Goal: Obtain resource: Download file/media

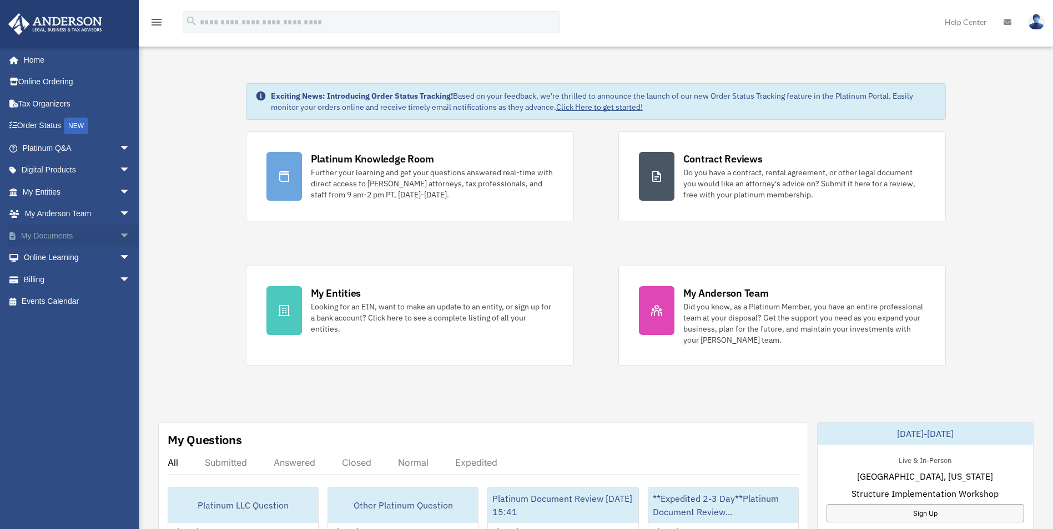
click at [119, 237] on span "arrow_drop_down" at bounding box center [130, 236] width 22 height 23
click at [103, 259] on link "Box" at bounding box center [82, 258] width 132 height 22
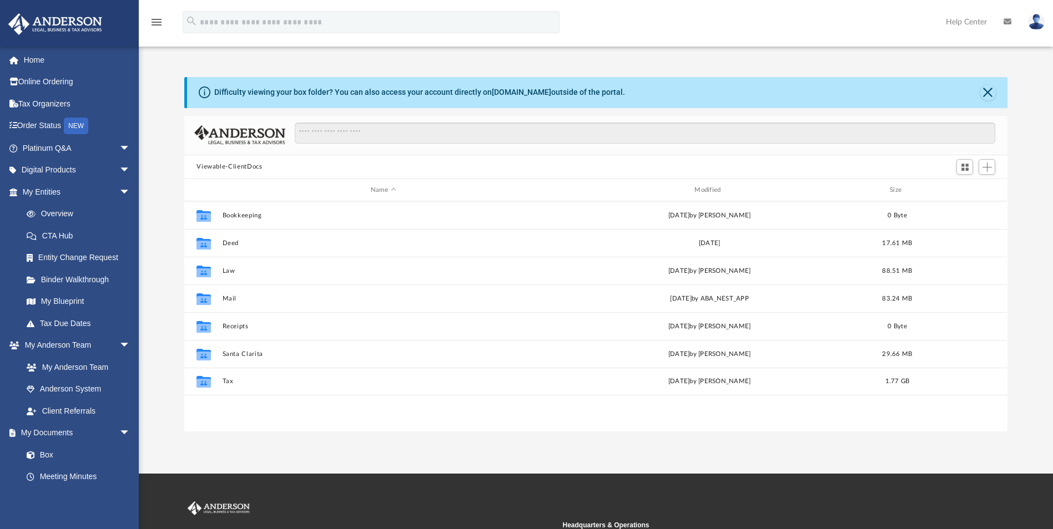
scroll to position [244, 815]
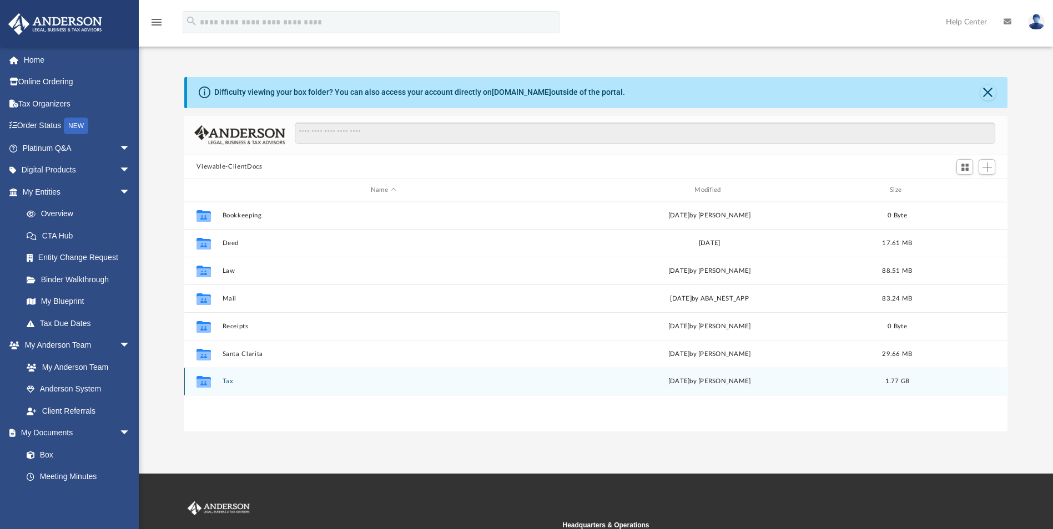
click at [225, 382] on button "Tax" at bounding box center [383, 381] width 321 height 7
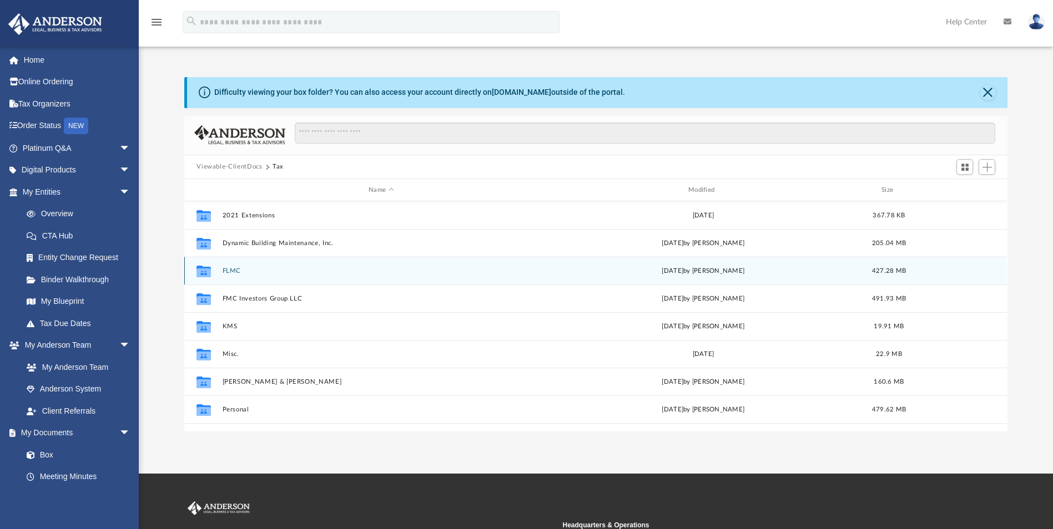
click at [231, 274] on button "FLMC" at bounding box center [381, 270] width 317 height 7
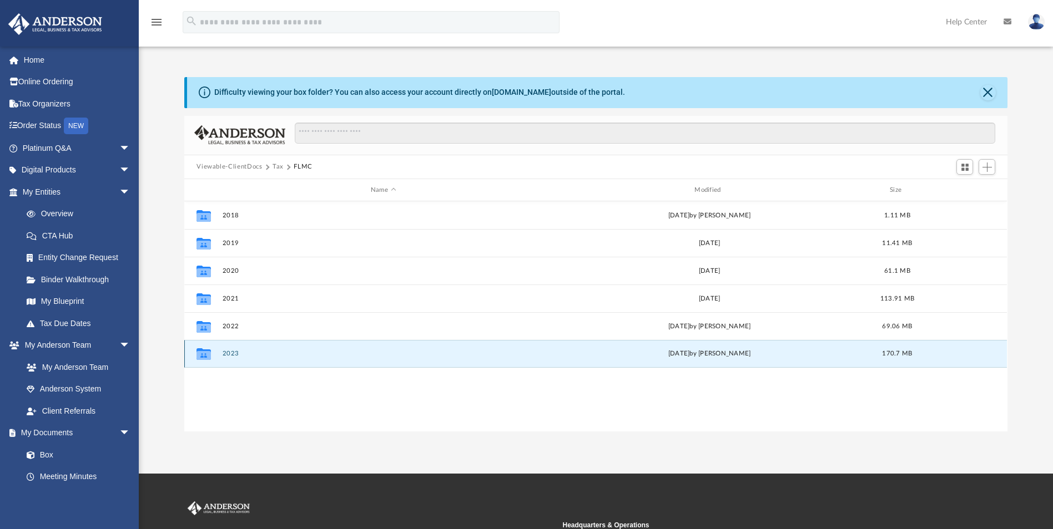
click at [234, 355] on button "2023" at bounding box center [383, 354] width 321 height 7
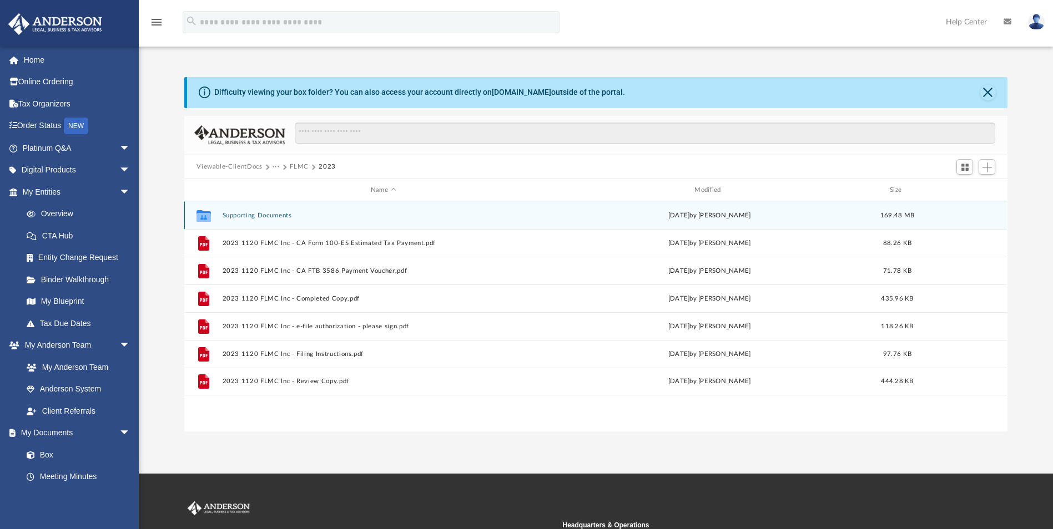
click at [262, 215] on button "Supporting Documents" at bounding box center [383, 215] width 321 height 7
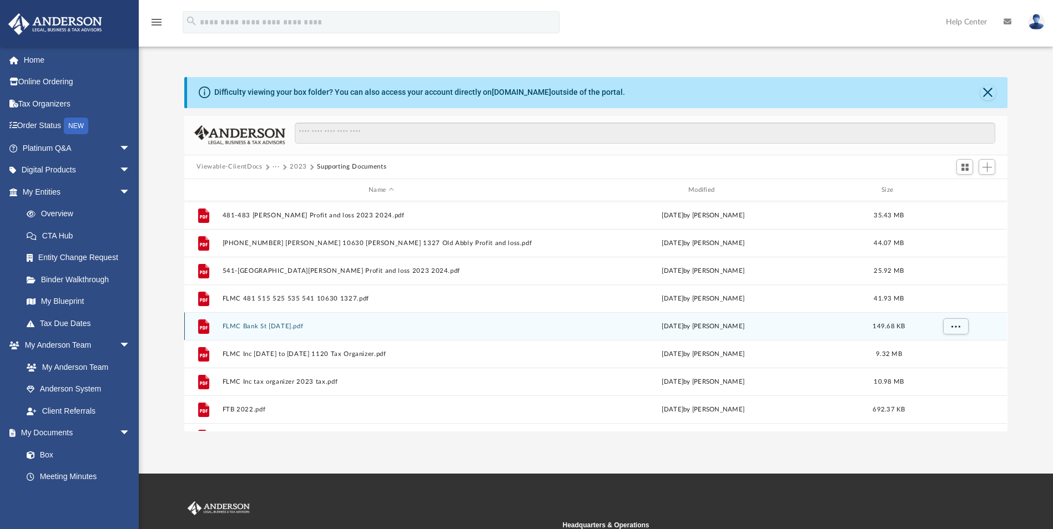
click at [289, 322] on div "File FLMC Bank St [DATE].pdf [DATE] by [PERSON_NAME] 149.68 KB" at bounding box center [595, 326] width 822 height 28
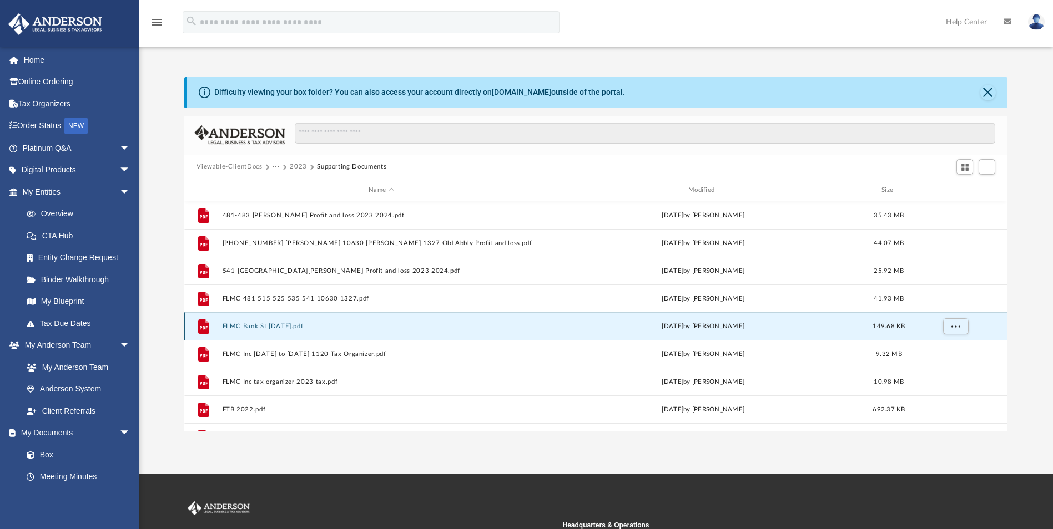
click at [289, 326] on button "FLMC Bank St [DATE].pdf" at bounding box center [381, 326] width 317 height 7
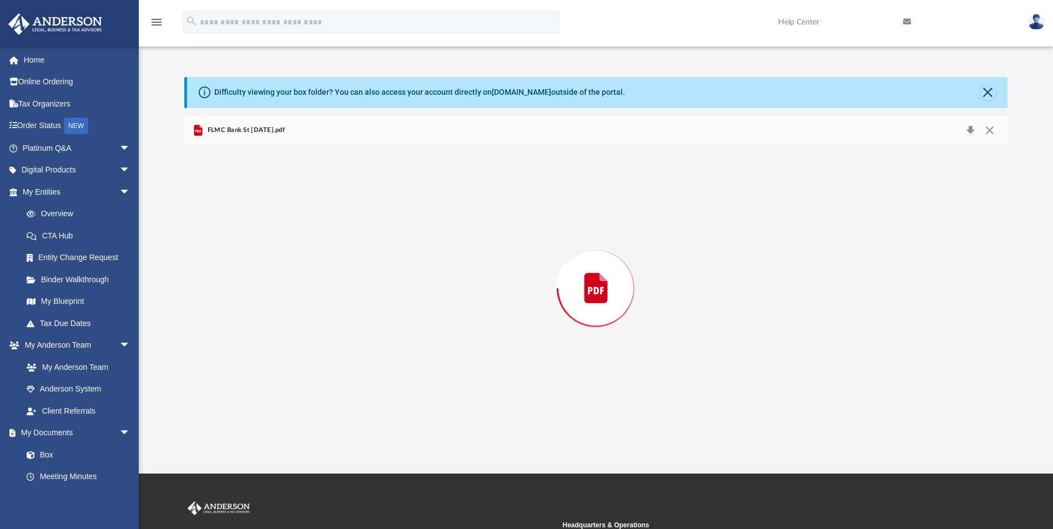
click at [289, 326] on div "Preview" at bounding box center [595, 288] width 822 height 286
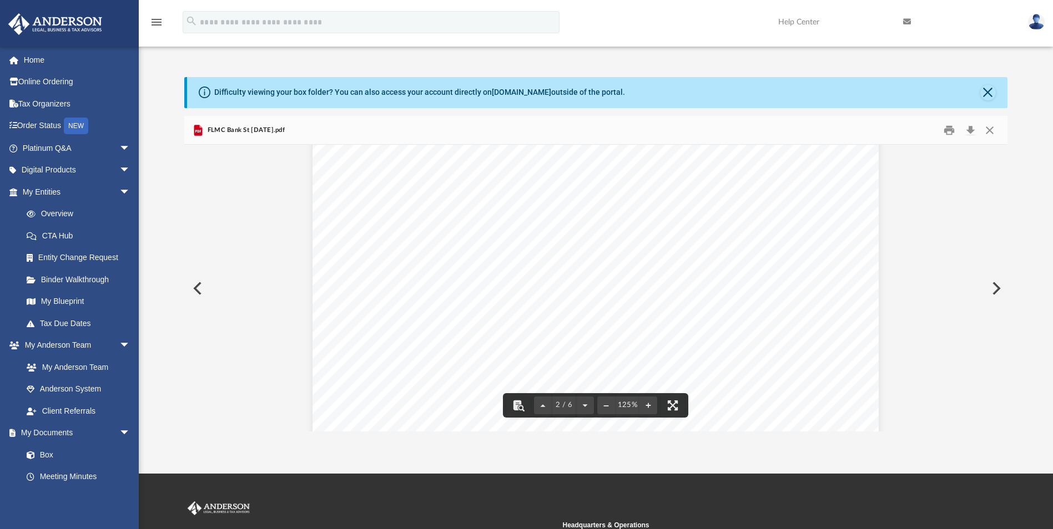
scroll to position [943, 0]
click at [988, 88] on button "Close" at bounding box center [988, 93] width 16 height 16
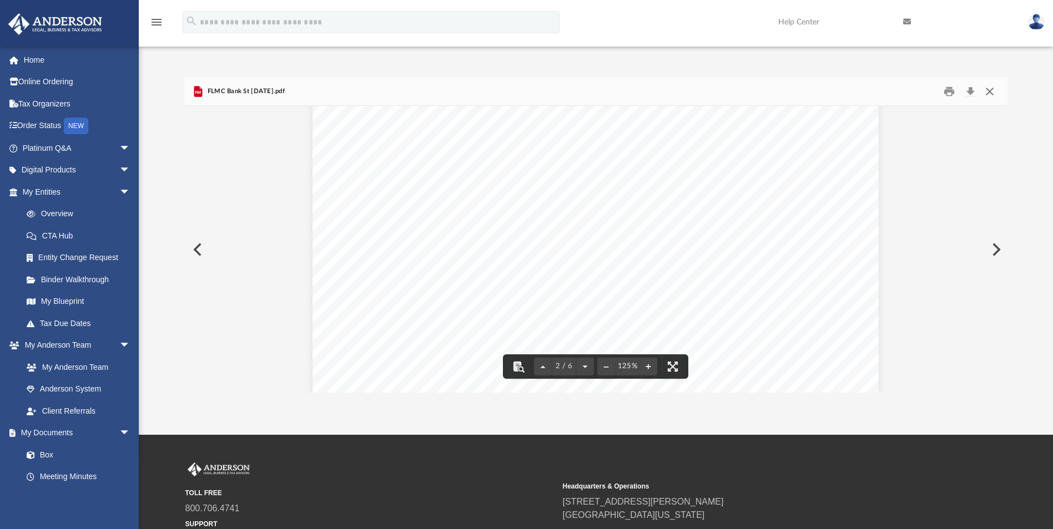
click at [993, 92] on button "Close" at bounding box center [989, 91] width 20 height 17
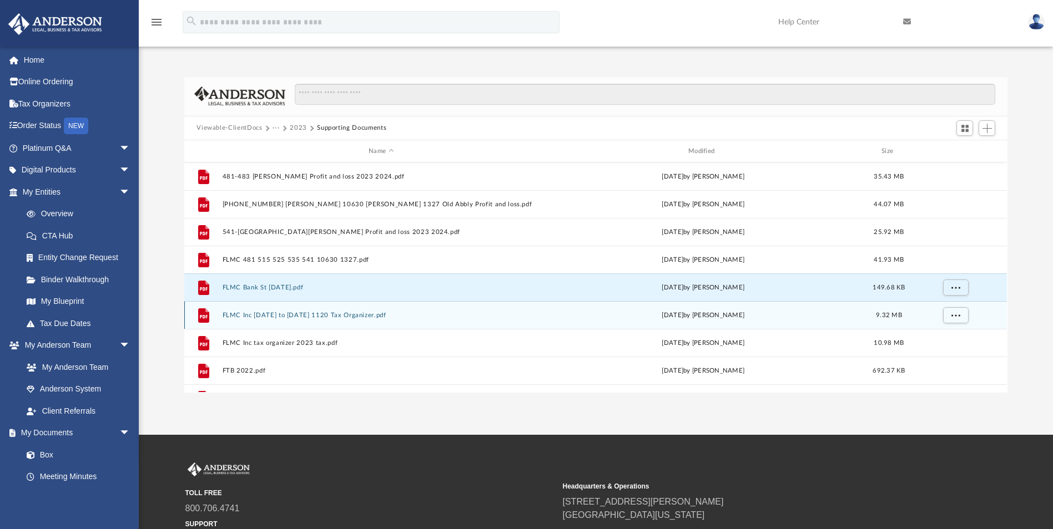
click at [339, 316] on button "FLMC Inc [DATE] to [DATE] 1120 Tax Organizer.pdf" at bounding box center [381, 315] width 317 height 7
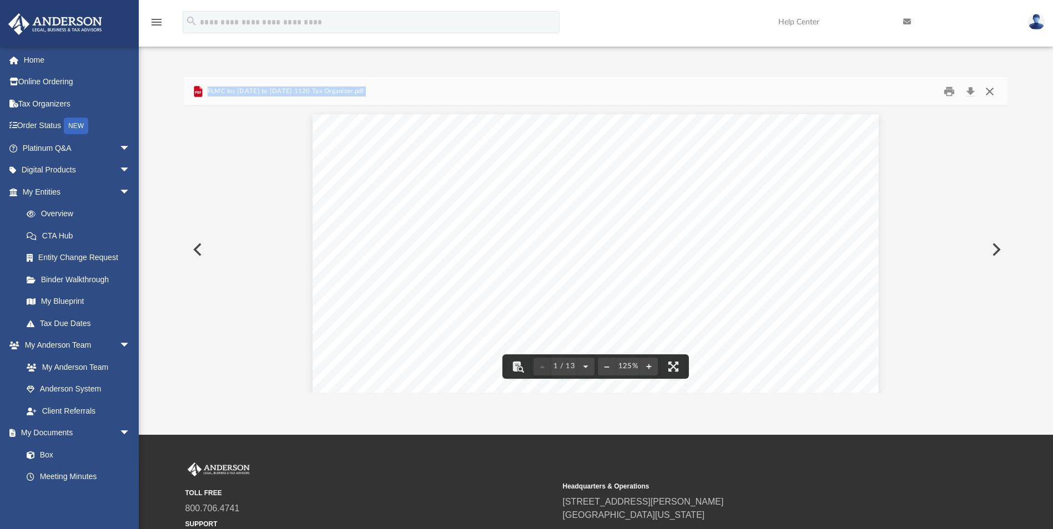
click at [991, 88] on button "Close" at bounding box center [989, 91] width 20 height 17
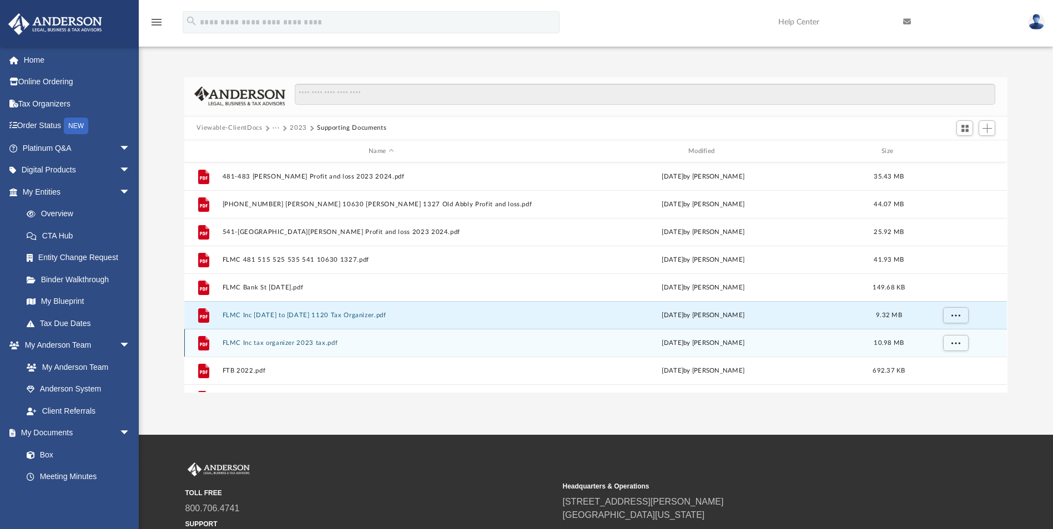
click at [305, 344] on button "FLMC Inc tax organizer 2023 tax.pdf" at bounding box center [381, 343] width 317 height 7
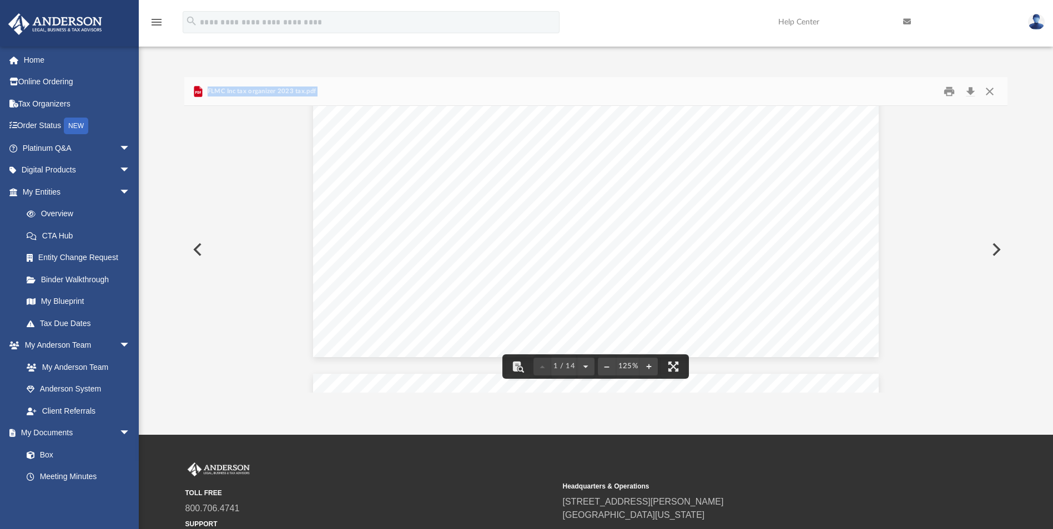
scroll to position [721, 0]
click at [989, 90] on button "Close" at bounding box center [989, 91] width 20 height 17
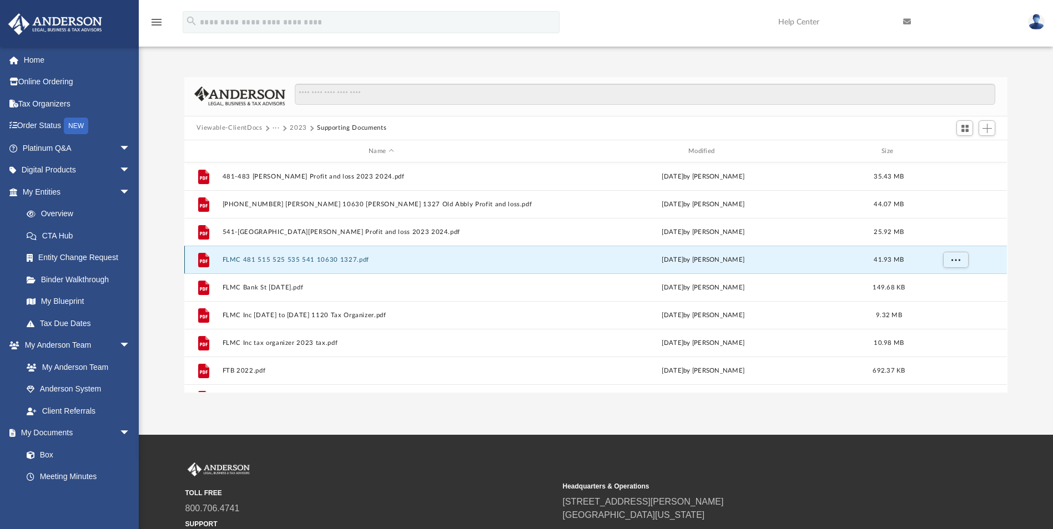
click at [264, 264] on button "FLMC 481 515 525 535 541 10630 1327.pdf" at bounding box center [381, 259] width 317 height 7
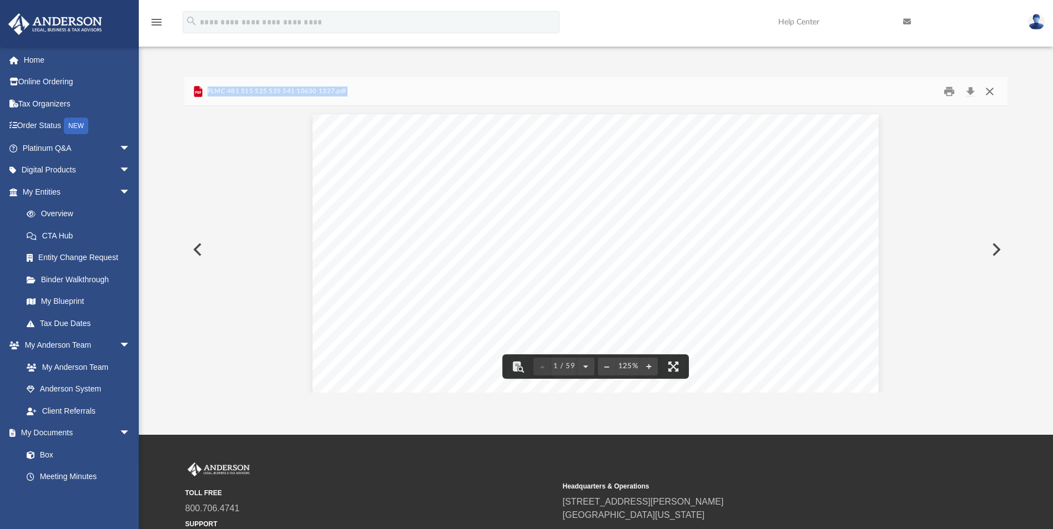
click at [986, 88] on button "Close" at bounding box center [989, 91] width 20 height 17
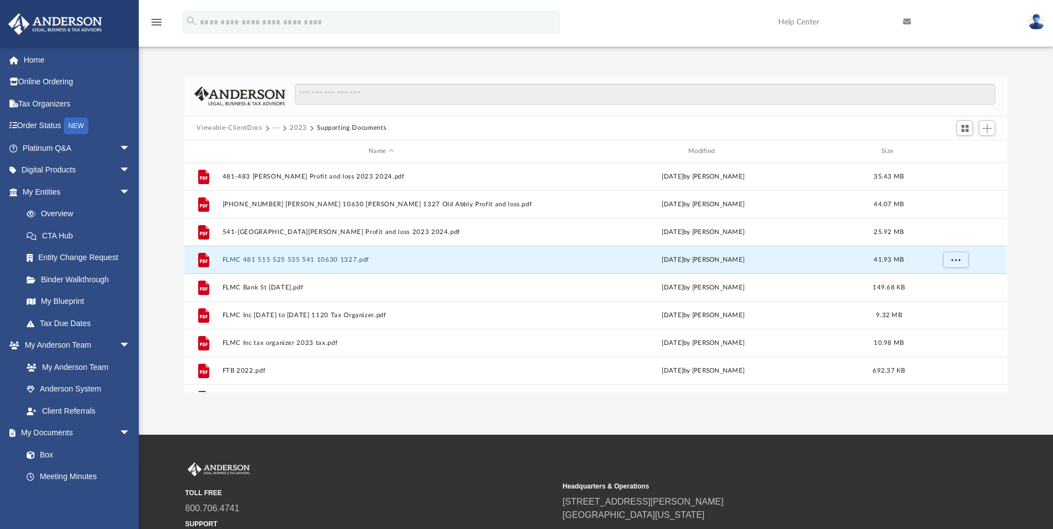
click at [290, 128] on button "2023" at bounding box center [298, 128] width 17 height 10
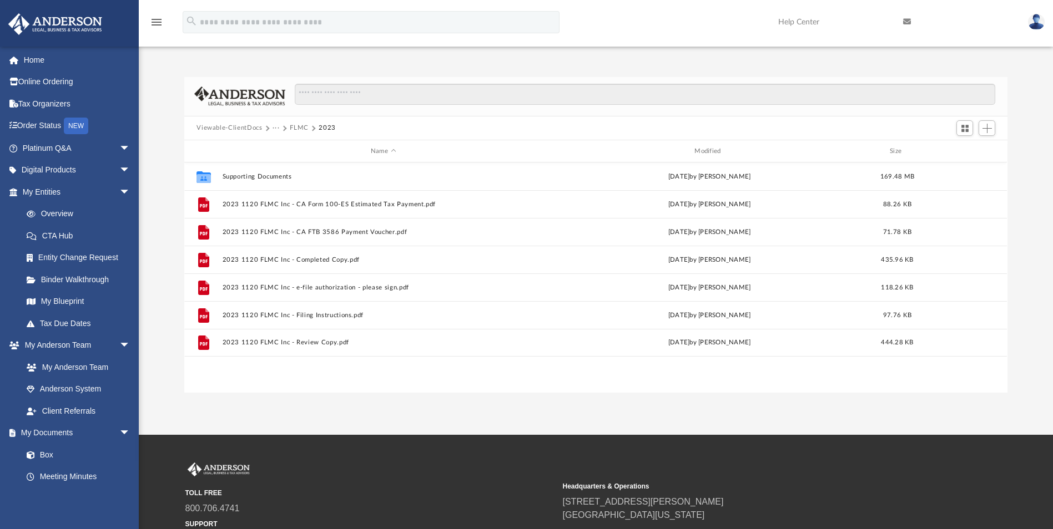
click at [301, 127] on button "FLMC" at bounding box center [299, 128] width 19 height 10
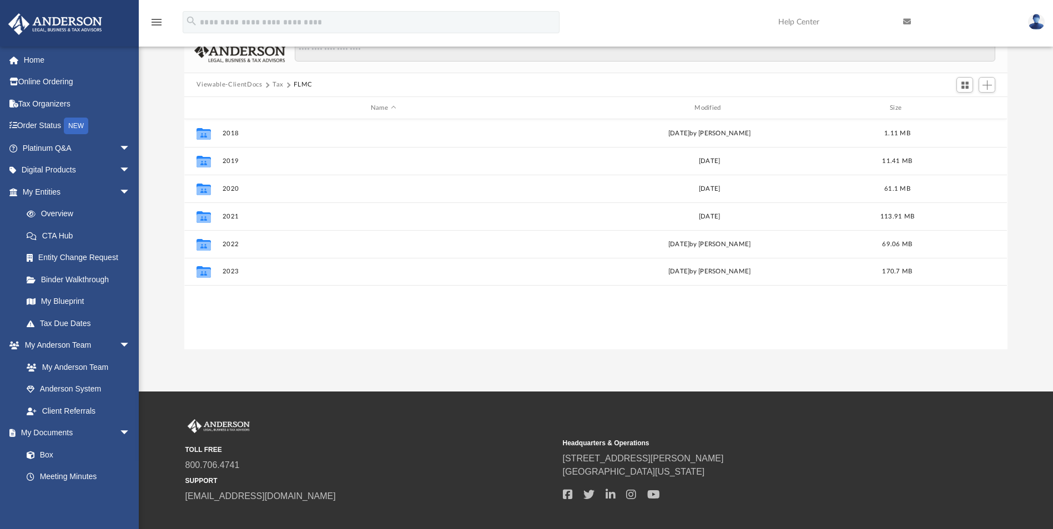
scroll to position [0, 0]
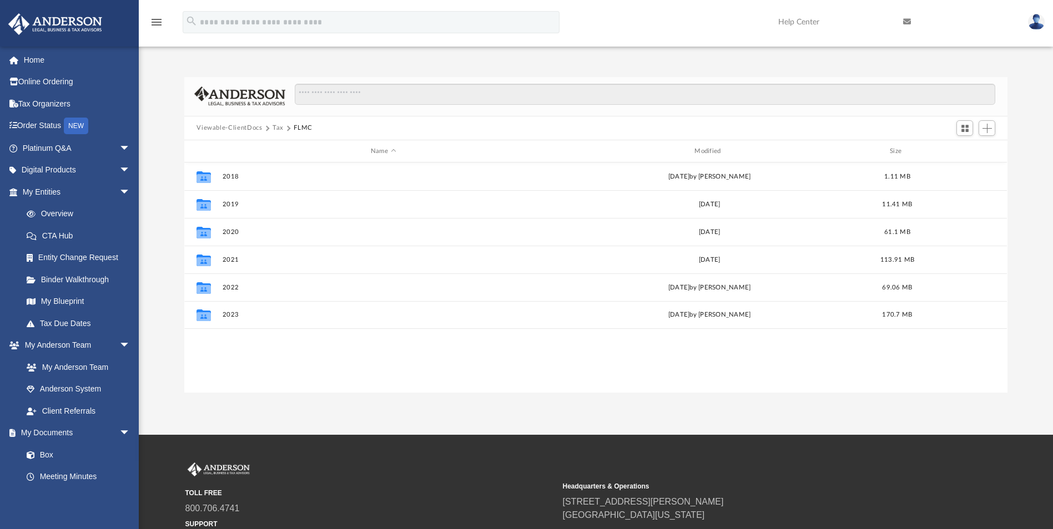
click at [244, 129] on button "Viewable-ClientDocs" at bounding box center [228, 128] width 65 height 10
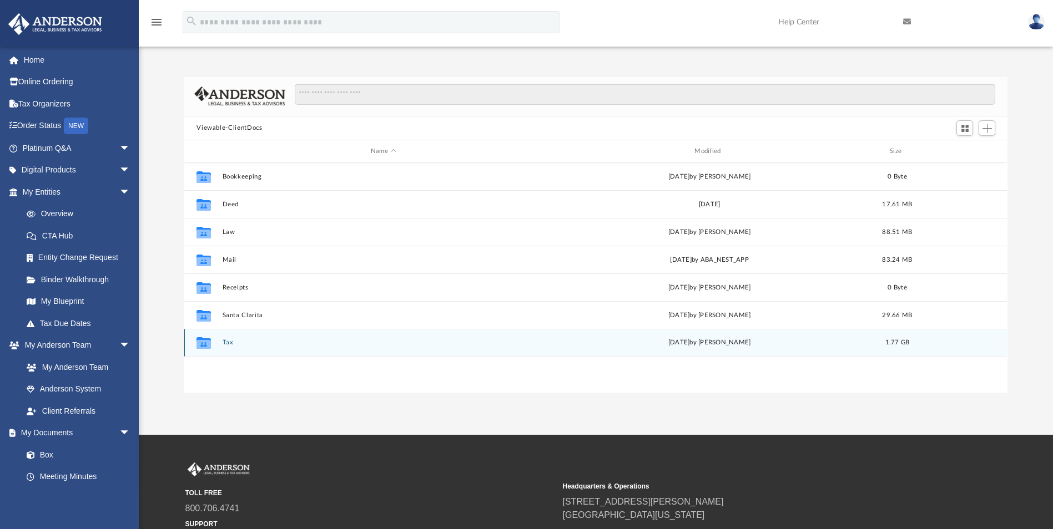
click at [226, 344] on button "Tax" at bounding box center [383, 343] width 321 height 7
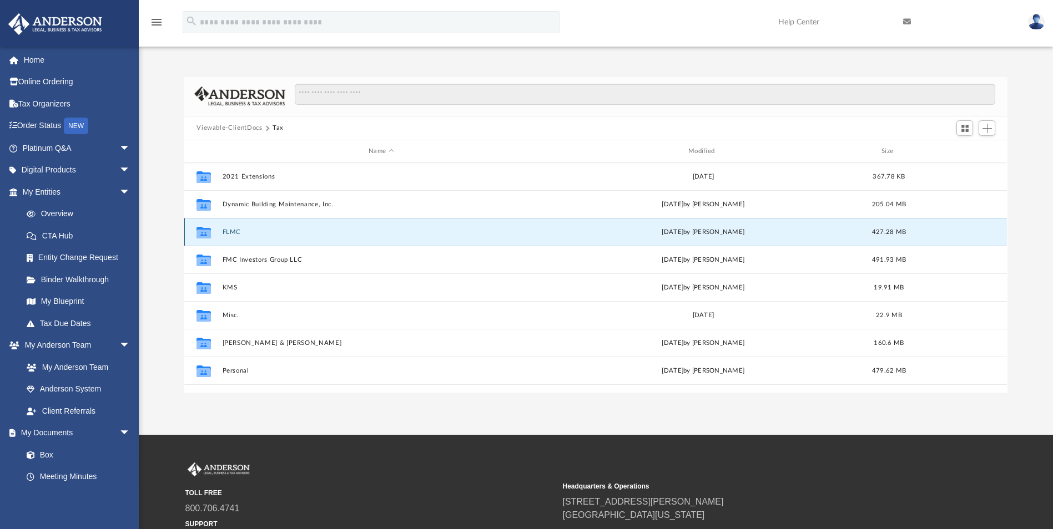
click at [238, 233] on button "FLMC" at bounding box center [381, 232] width 317 height 7
